Goal: Task Accomplishment & Management: Use online tool/utility

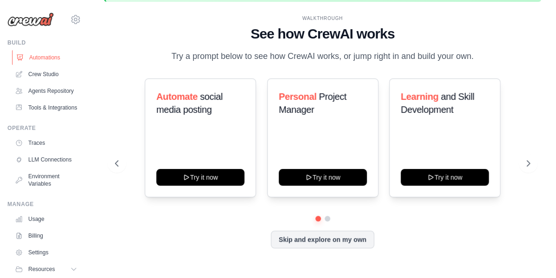
click at [53, 62] on link "Automations" at bounding box center [47, 57] width 70 height 15
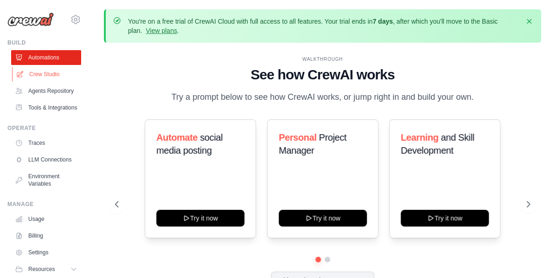
click at [45, 70] on link "Crew Studio" at bounding box center [47, 74] width 70 height 15
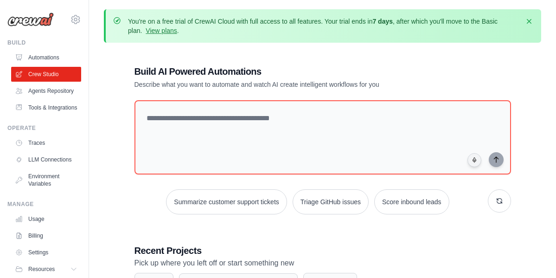
click at [46, 93] on link "Agents Repository" at bounding box center [46, 90] width 70 height 15
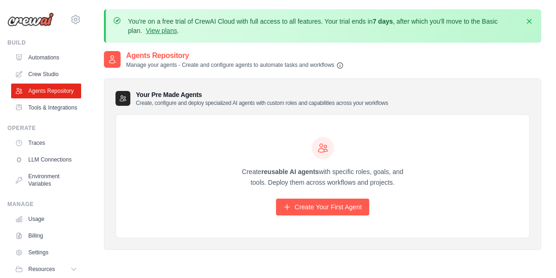
click at [48, 130] on ul "Build Automations Crew Studio Agents Repository Tools & Integrations" at bounding box center [44, 170] width 74 height 263
click at [44, 113] on link "Tools & Integrations" at bounding box center [47, 107] width 70 height 15
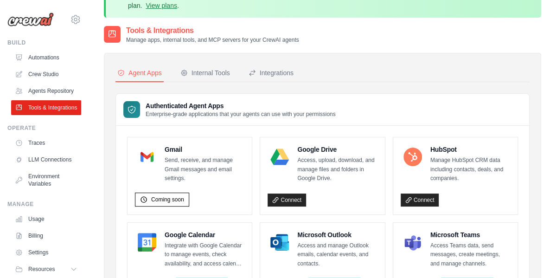
scroll to position [27, 0]
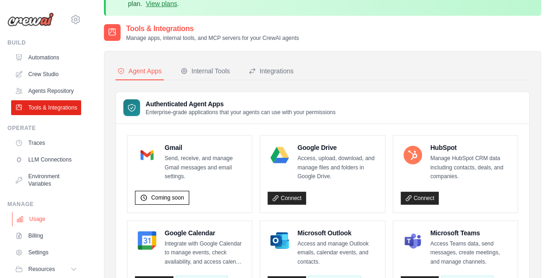
click at [44, 226] on link "Usage" at bounding box center [47, 218] width 70 height 15
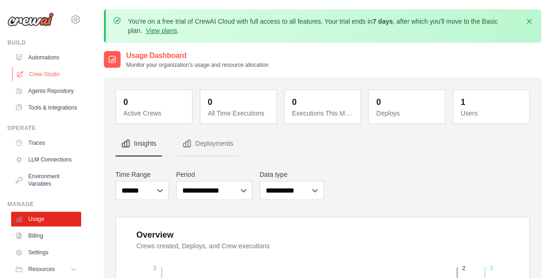
click at [45, 79] on link "Crew Studio" at bounding box center [47, 74] width 70 height 15
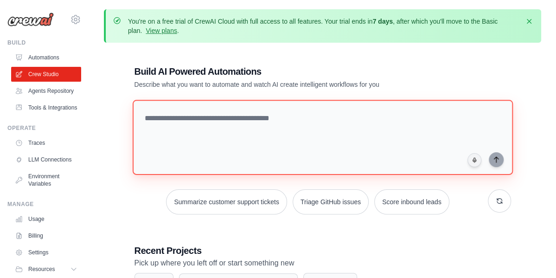
click at [203, 127] on textarea at bounding box center [322, 137] width 380 height 75
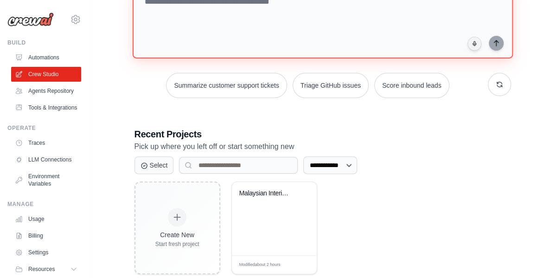
scroll to position [136, 0]
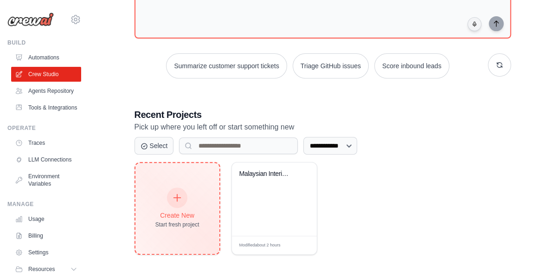
click at [171, 200] on div at bounding box center [177, 197] width 20 height 20
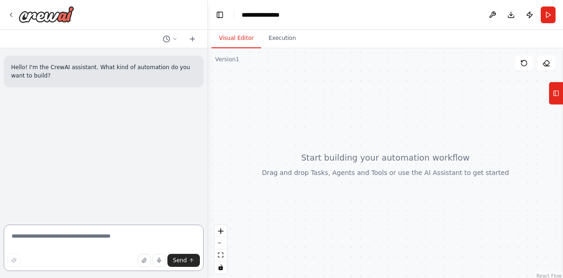
click at [98, 241] on textarea at bounding box center [104, 247] width 200 height 46
paste textarea "**********"
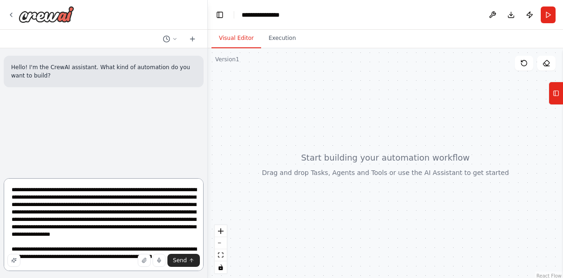
scroll to position [4, 0]
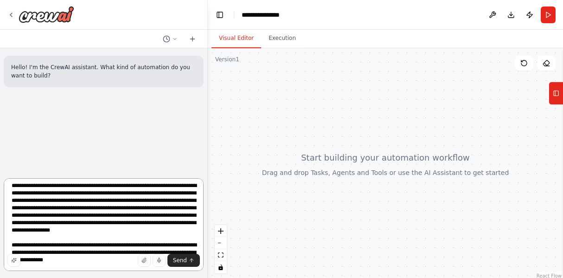
type textarea "**********"
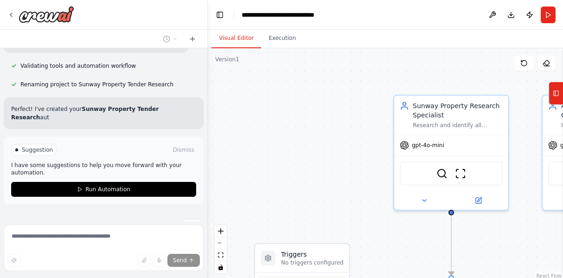
scroll to position [522, 0]
